Goal: Navigation & Orientation: Find specific page/section

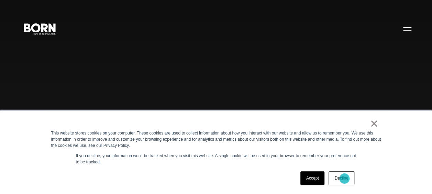
click at [344, 178] on link "Decline" at bounding box center [341, 178] width 25 height 14
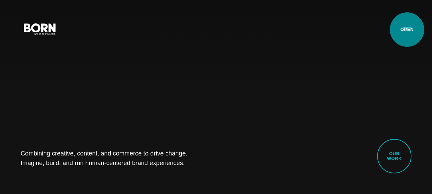
click at [407, 30] on button "Primary Menu" at bounding box center [407, 28] width 16 height 14
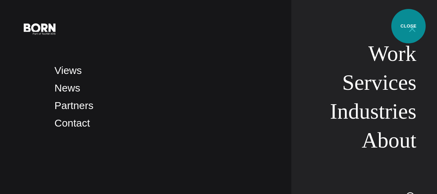
click at [409, 26] on button "Primary Menu" at bounding box center [412, 28] width 16 height 14
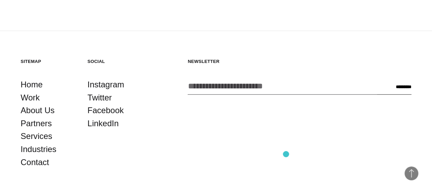
scroll to position [1499, 0]
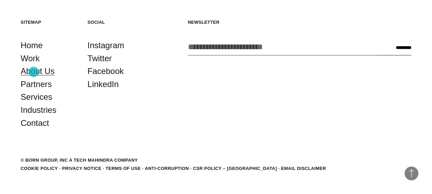
click at [34, 72] on link "About Us" at bounding box center [38, 71] width 34 height 13
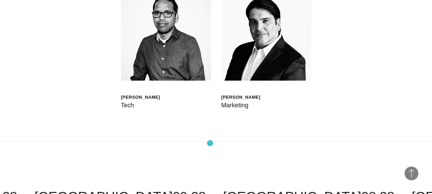
scroll to position [1753, 0]
